Goal: Task Accomplishment & Management: Manage account settings

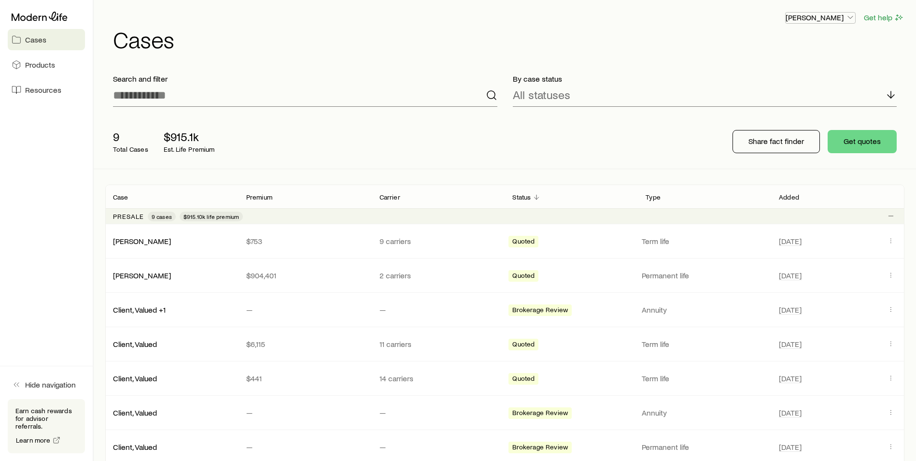
click at [813, 23] on button "[PERSON_NAME]" at bounding box center [820, 18] width 71 height 12
click at [695, 46] on h1 "Cases" at bounding box center [508, 39] width 791 height 23
click at [841, 19] on p "[PERSON_NAME]" at bounding box center [821, 18] width 70 height 10
click at [27, 389] on span "Hide navigation" at bounding box center [50, 385] width 51 height 10
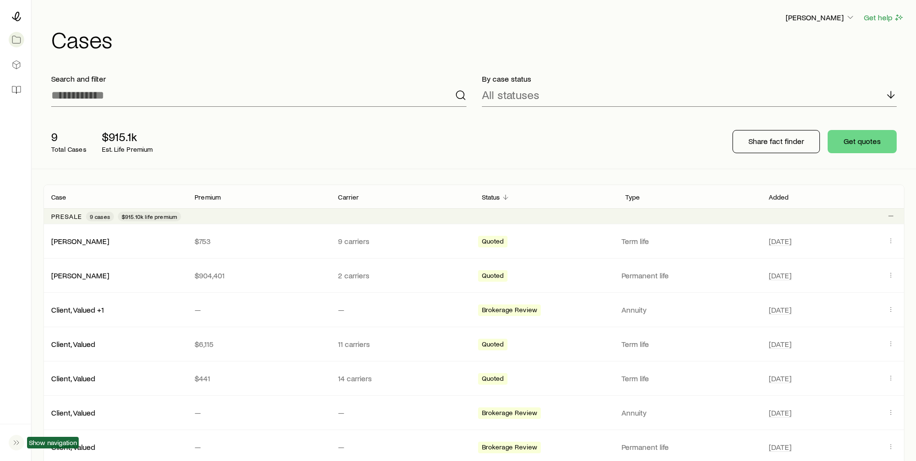
click at [14, 451] on button "button" at bounding box center [15, 442] width 15 height 21
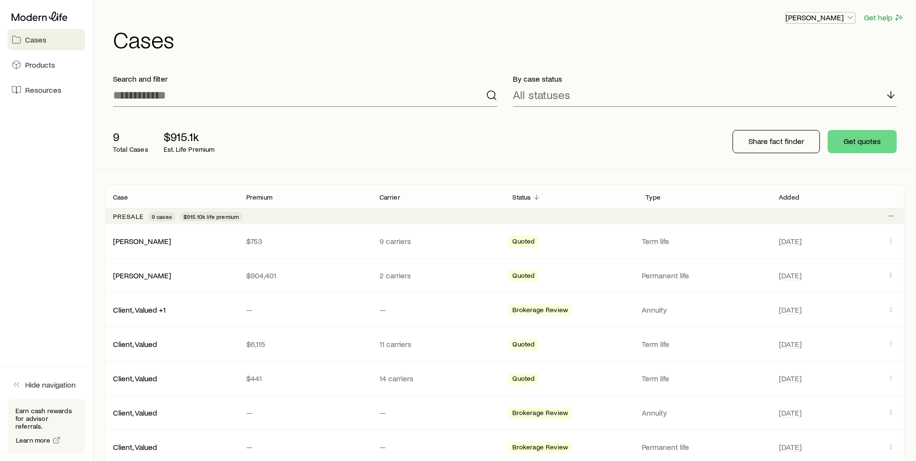
click at [811, 20] on p "[PERSON_NAME]" at bounding box center [821, 18] width 70 height 10
click at [780, 112] on span "Sign out" at bounding box center [775, 117] width 27 height 10
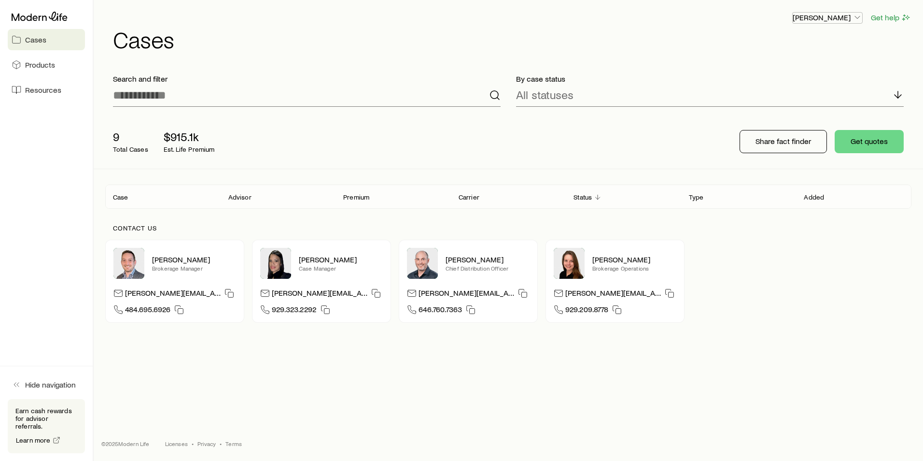
click at [842, 18] on p "[PERSON_NAME]" at bounding box center [828, 18] width 70 height 10
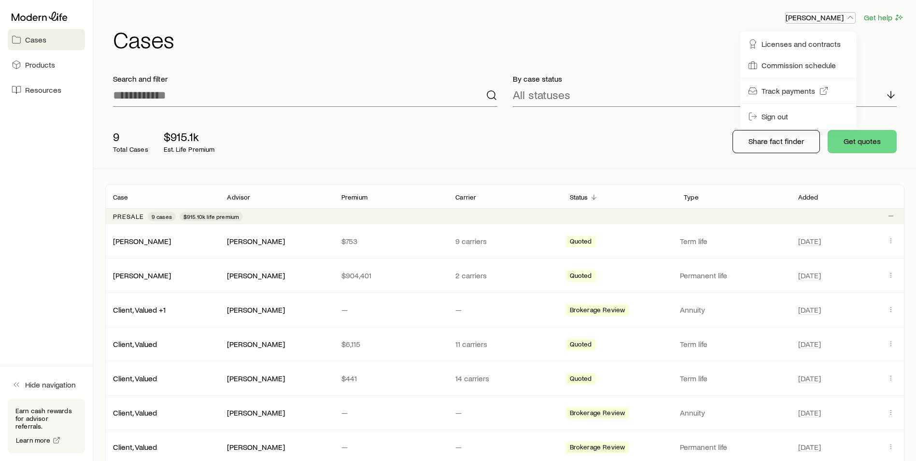
click at [842, 16] on p "[PERSON_NAME]" at bounding box center [821, 18] width 70 height 10
click at [437, 251] on div "[PERSON_NAME], [PERSON_NAME] $753 9 carriers Quoted Term life [DATE]" at bounding box center [504, 241] width 799 height 34
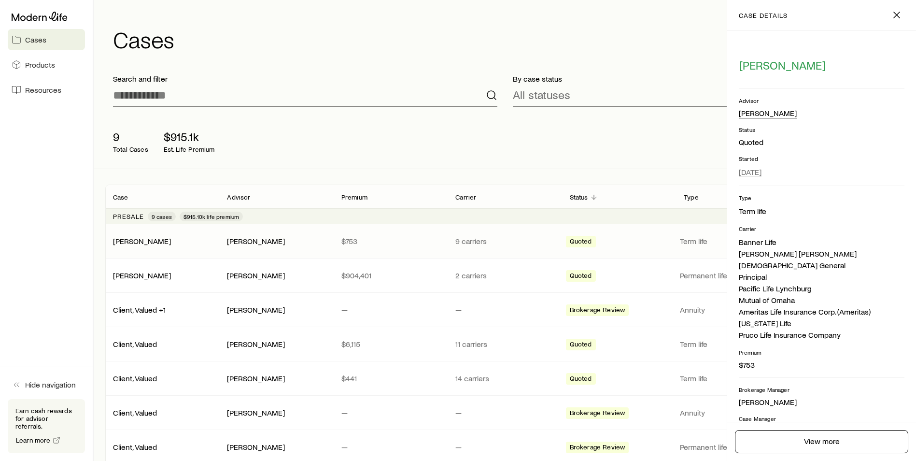
click at [760, 115] on div "[PERSON_NAME]" at bounding box center [768, 113] width 58 height 10
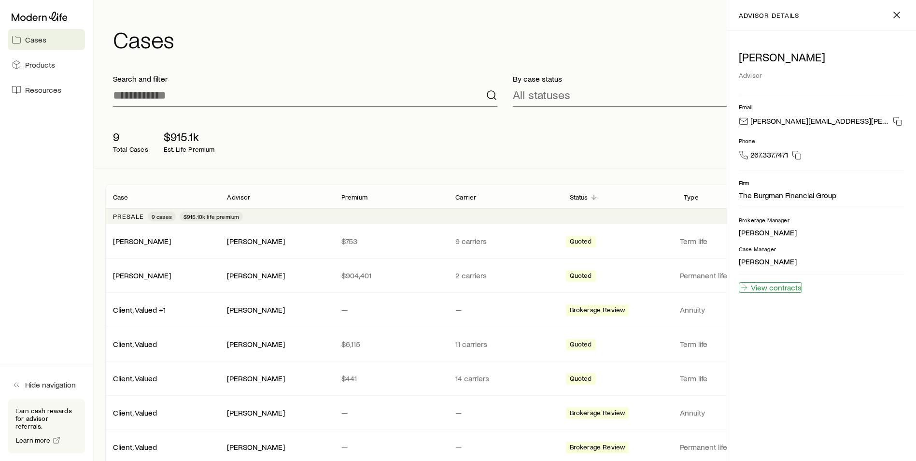
click at [763, 287] on link "View contracts" at bounding box center [770, 287] width 63 height 11
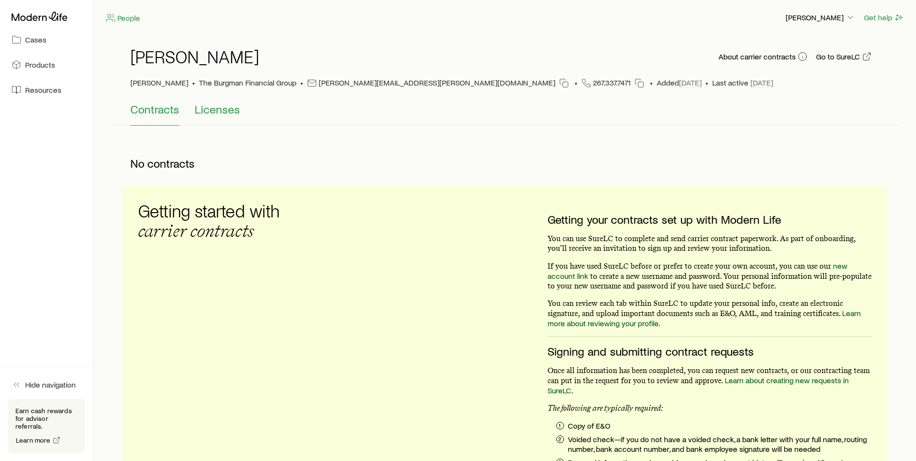
click at [226, 110] on span "Licenses" at bounding box center [217, 109] width 45 height 14
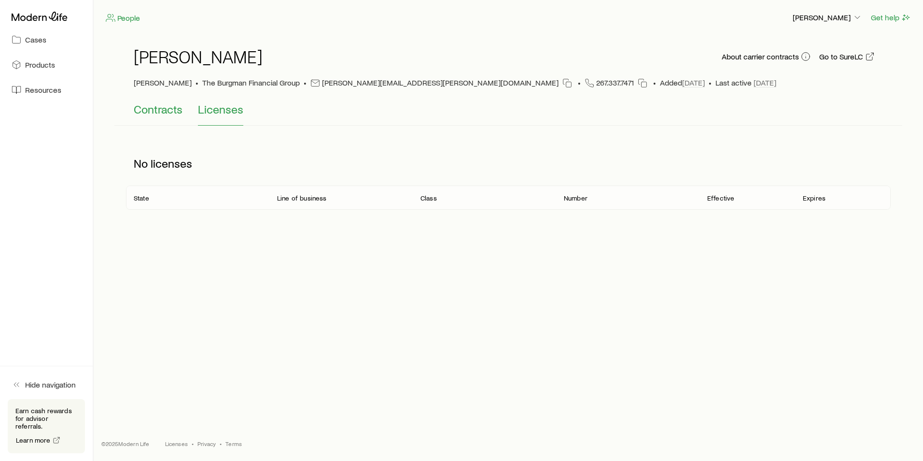
click at [141, 113] on span "Contracts" at bounding box center [158, 109] width 49 height 14
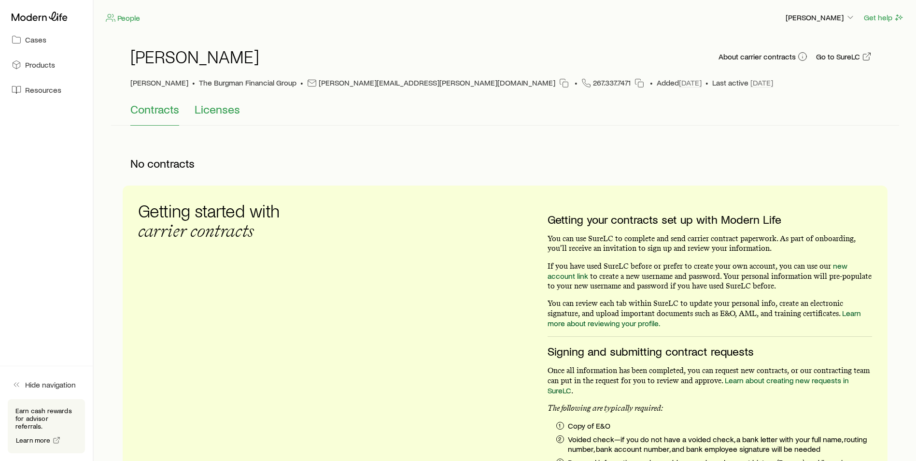
click at [217, 118] on button "Licenses" at bounding box center [217, 113] width 45 height 23
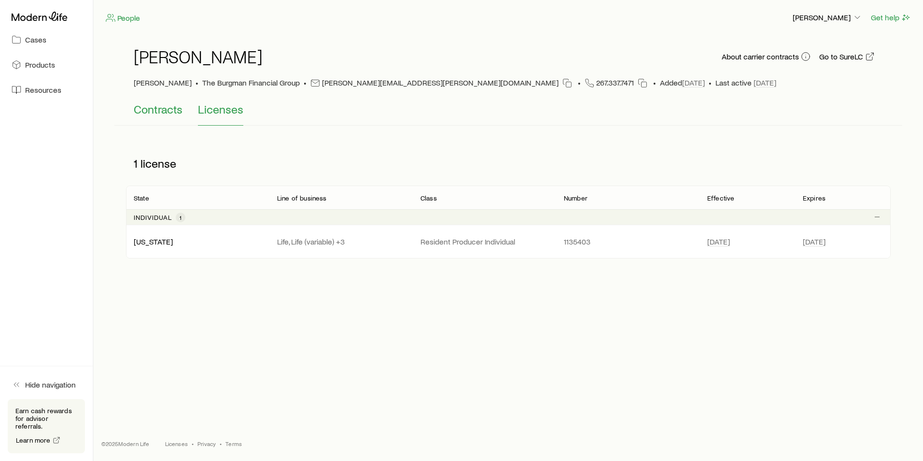
click at [147, 113] on span "Contracts" at bounding box center [158, 109] width 49 height 14
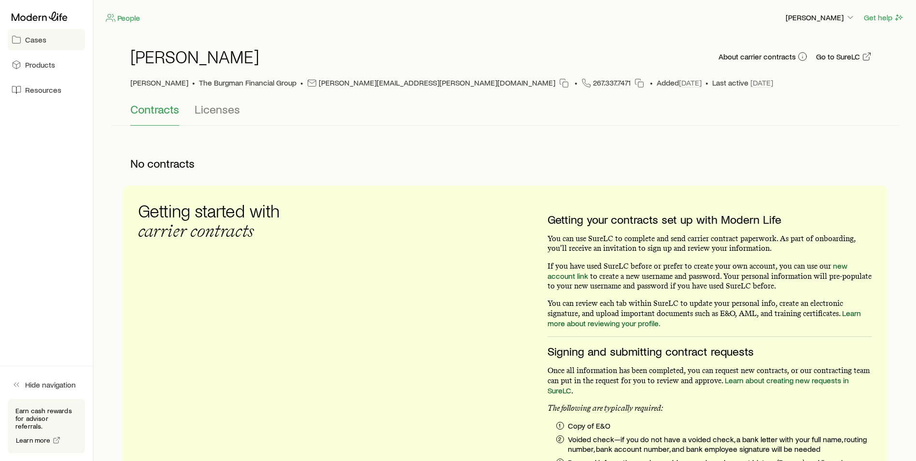
click at [52, 39] on link "Cases" at bounding box center [46, 39] width 77 height 21
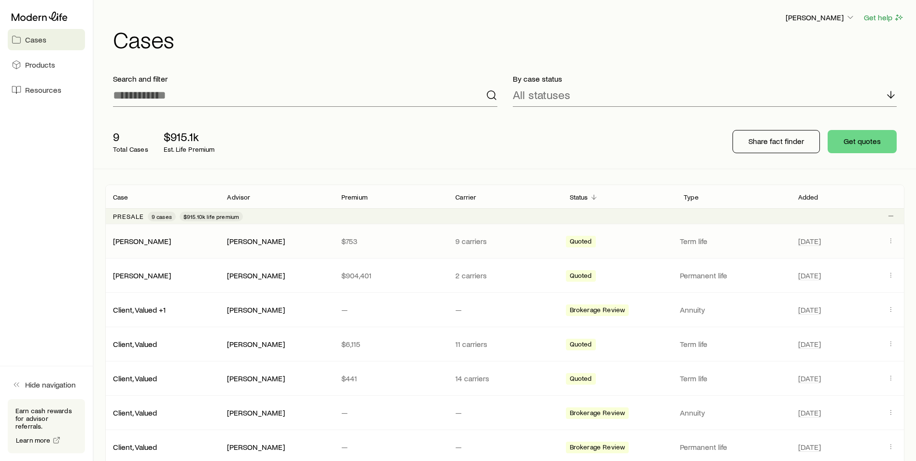
click at [415, 240] on p "$753" at bounding box center [390, 241] width 99 height 10
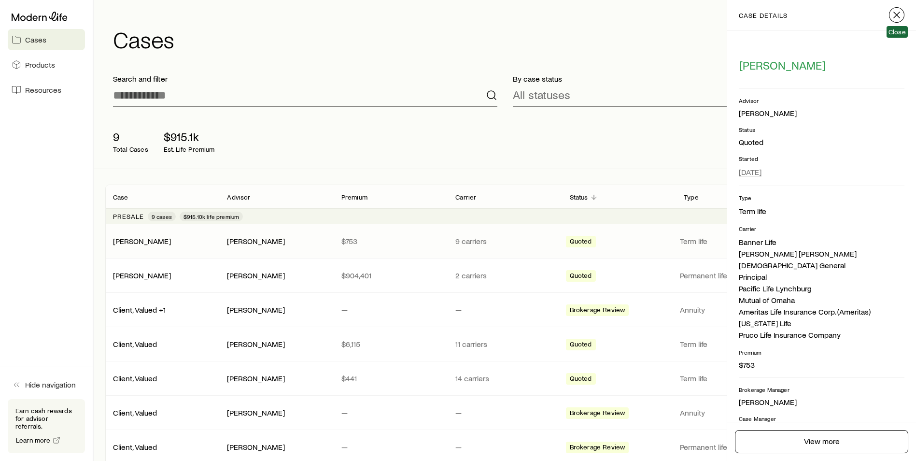
click at [894, 15] on icon "button" at bounding box center [897, 15] width 12 height 12
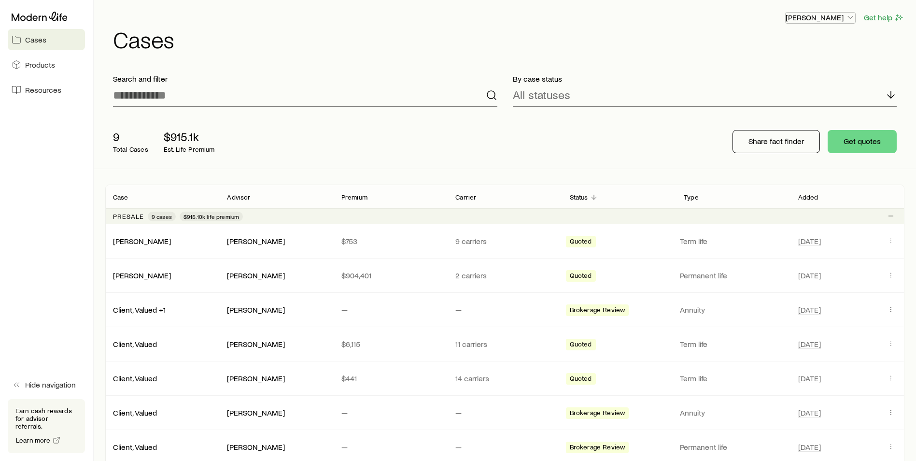
click at [809, 22] on button "[PERSON_NAME]" at bounding box center [820, 18] width 71 height 12
click at [672, 39] on h1 "Cases" at bounding box center [508, 39] width 791 height 23
click at [834, 15] on p "[PERSON_NAME]" at bounding box center [821, 18] width 70 height 10
click at [668, 32] on h1 "Cases" at bounding box center [508, 39] width 791 height 23
